Goal: Check status

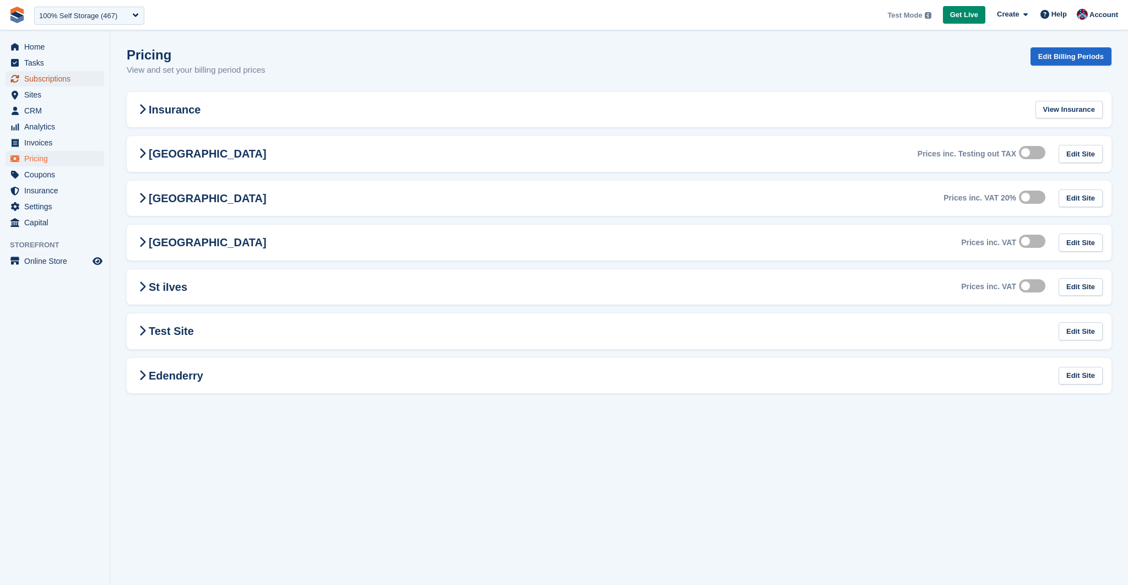
click at [36, 81] on span "Subscriptions" at bounding box center [57, 78] width 66 height 15
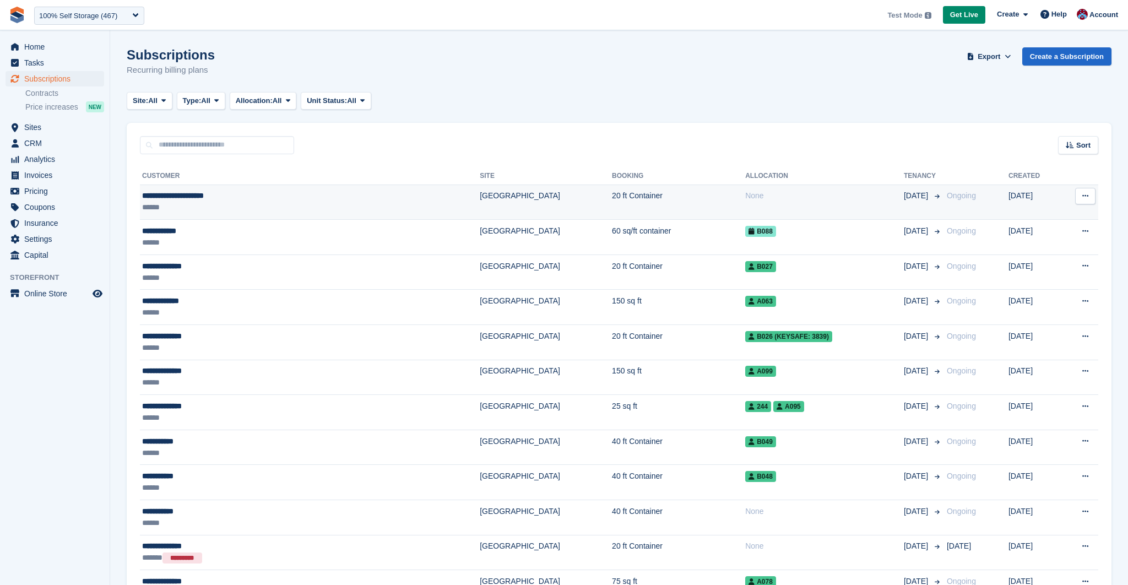
click at [193, 201] on div "**********" at bounding box center [244, 196] width 204 height 12
